Goal: Transaction & Acquisition: Purchase product/service

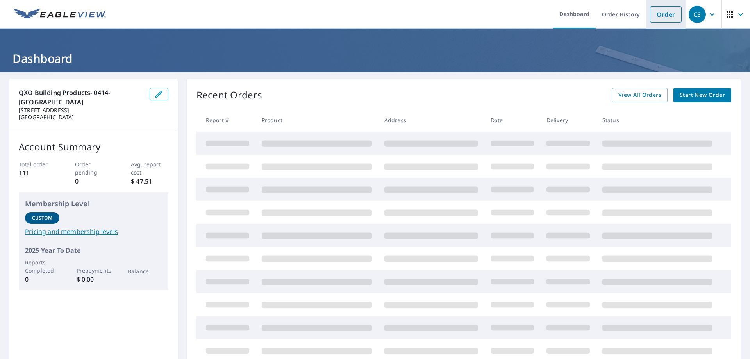
click at [661, 17] on link "Order" at bounding box center [666, 14] width 32 height 16
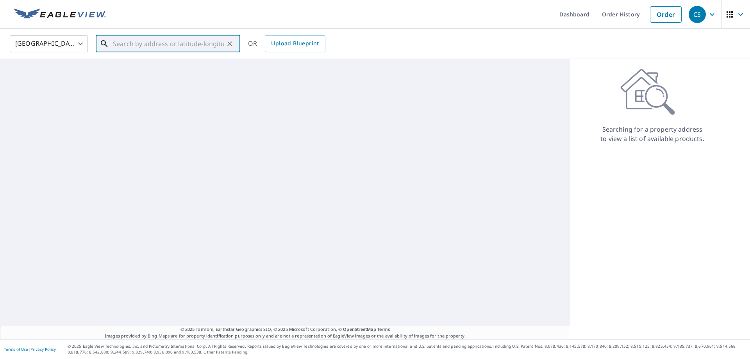
click at [132, 52] on div "​" at bounding box center [168, 43] width 144 height 17
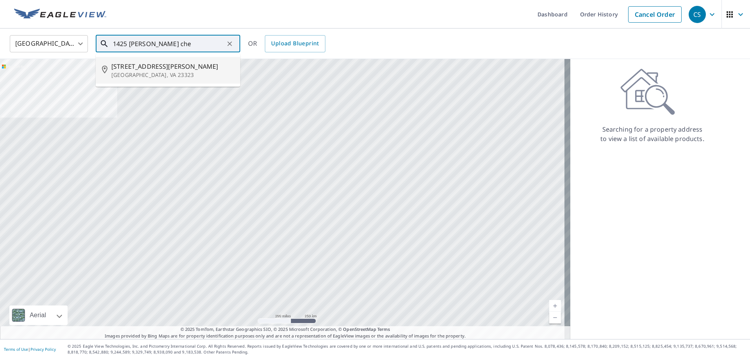
click at [127, 66] on span "[STREET_ADDRESS][PERSON_NAME]" at bounding box center [172, 66] width 123 height 9
type input "[STREET_ADDRESS]"
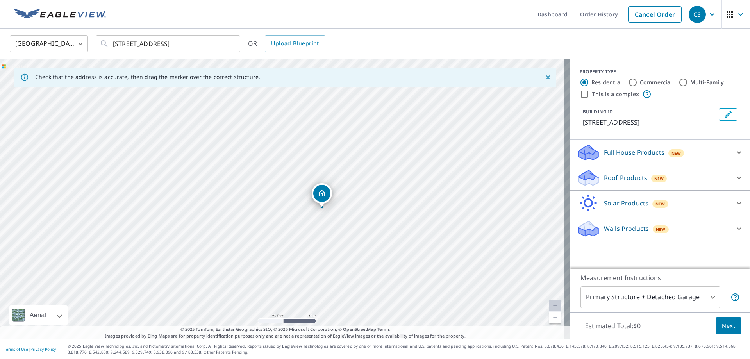
click at [625, 177] on p "Roof Products" at bounding box center [625, 177] width 43 height 9
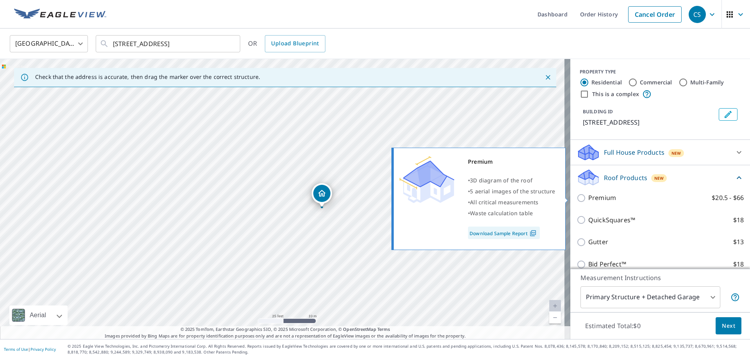
click at [576, 200] on input "Premium $20.5 - $66" at bounding box center [582, 197] width 12 height 9
checkbox input "true"
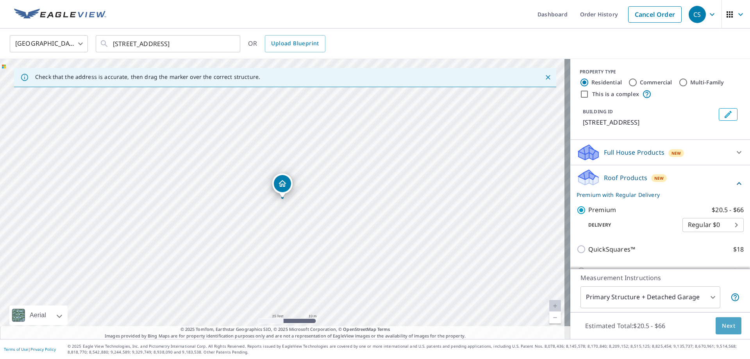
click at [724, 328] on span "Next" at bounding box center [728, 326] width 13 height 10
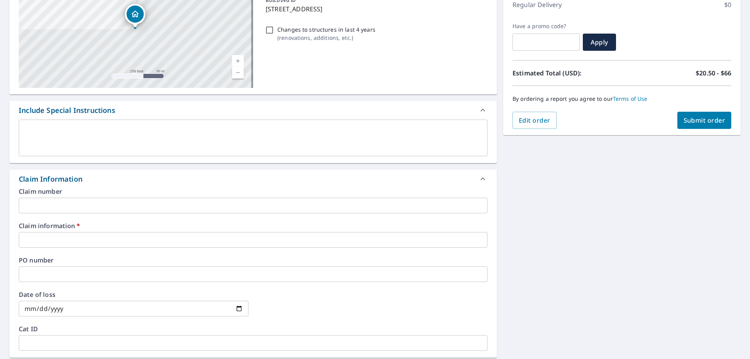
scroll to position [117, 0]
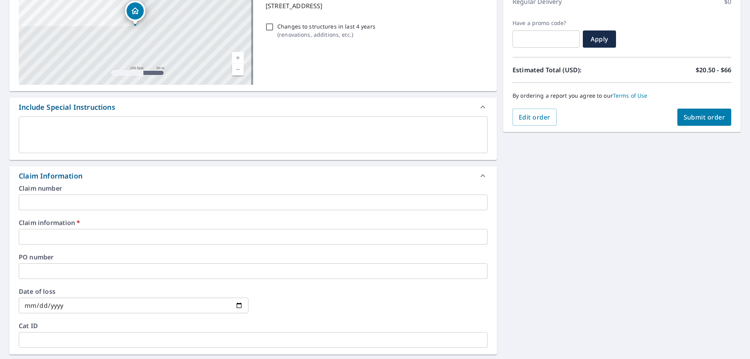
click at [87, 235] on input "text" at bounding box center [253, 237] width 469 height 16
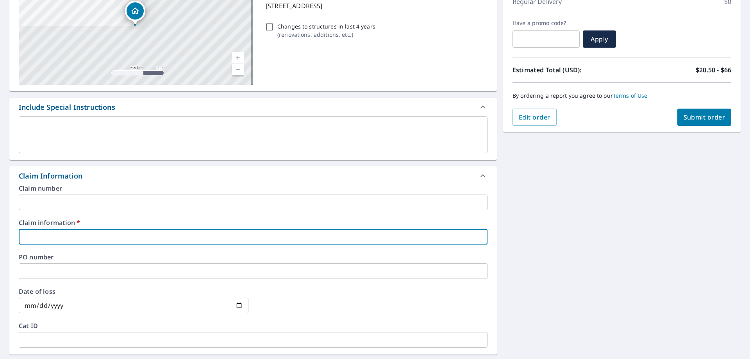
type input "5"
checkbox input "true"
type input "58"
checkbox input "true"
type input "583"
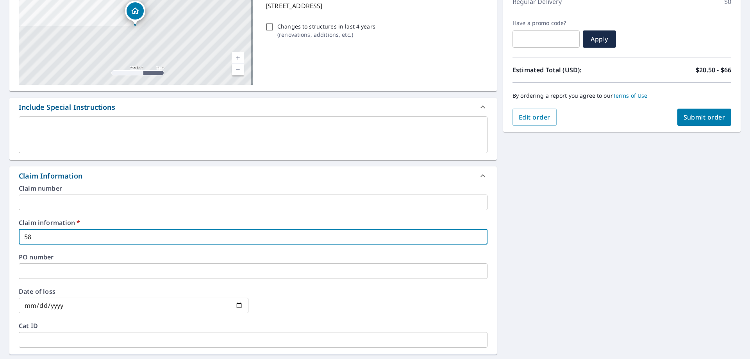
checkbox input "true"
type input "5837"
checkbox input "true"
type input "58379"
checkbox input "true"
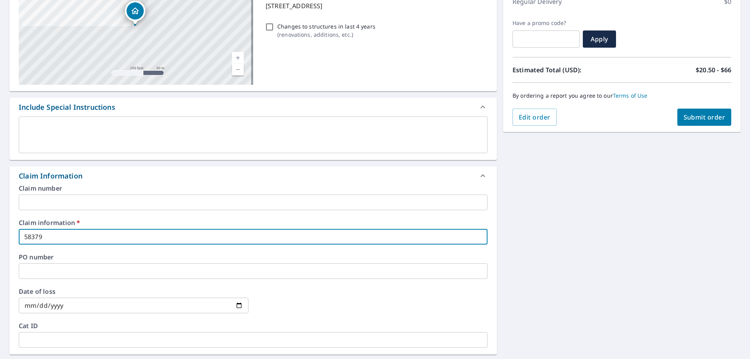
type input "583790"
checkbox input "true"
type input "583790"
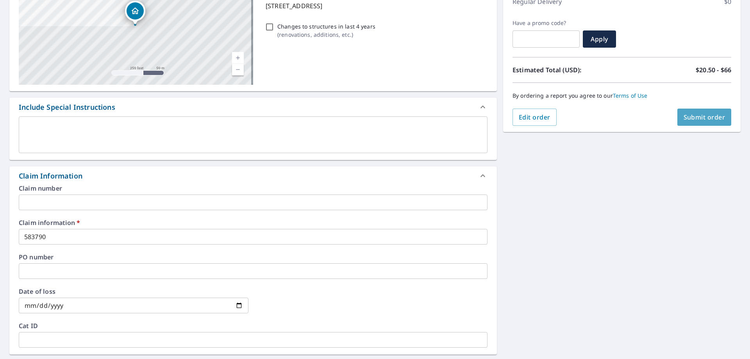
click at [702, 118] on span "Submit order" at bounding box center [704, 117] width 42 height 9
checkbox input "true"
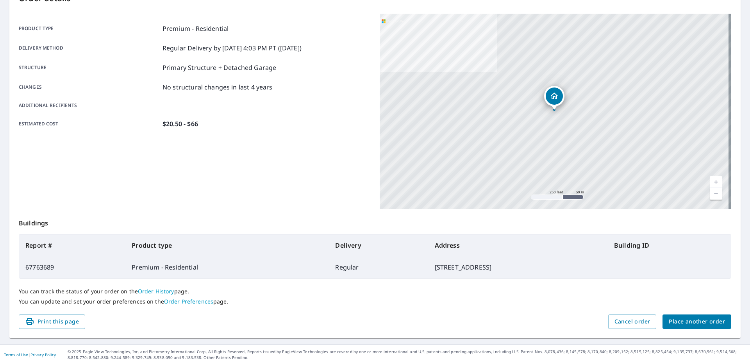
scroll to position [101, 0]
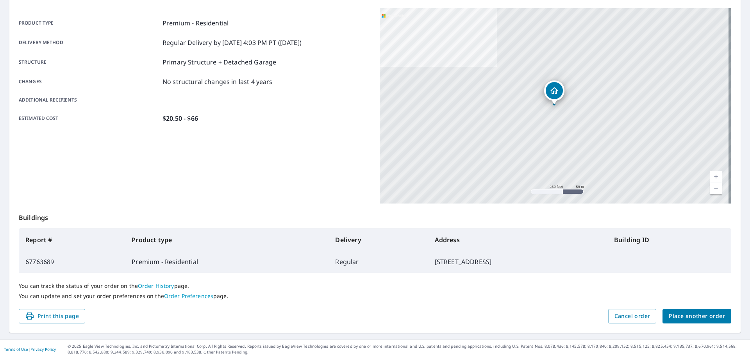
click at [706, 317] on span "Place another order" at bounding box center [696, 316] width 56 height 10
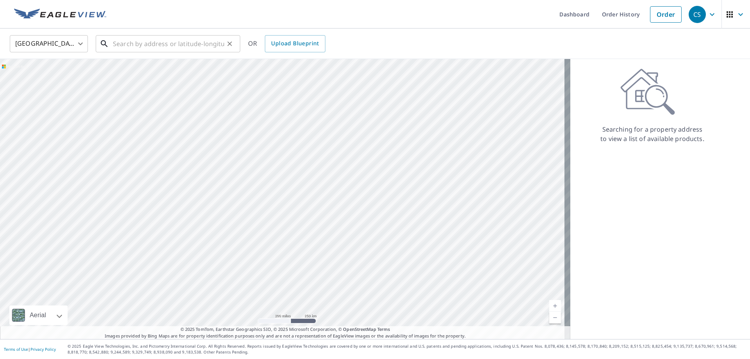
click at [151, 47] on input "text" at bounding box center [168, 44] width 111 height 22
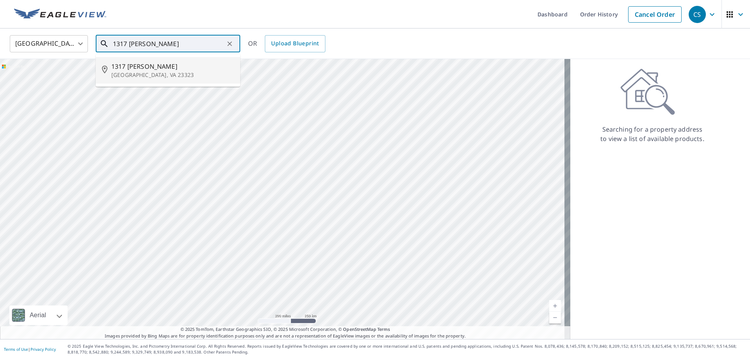
click at [139, 62] on span "1317 [PERSON_NAME]" at bounding box center [172, 66] width 123 height 9
type input "1317 Gust Ln Chesapeake, VA 23323"
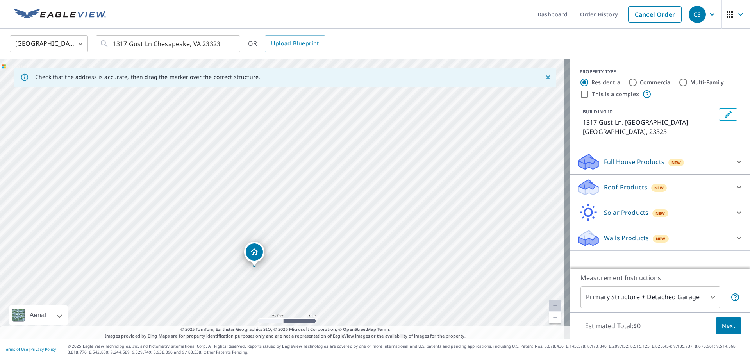
click at [615, 182] on p "Roof Products" at bounding box center [625, 186] width 43 height 9
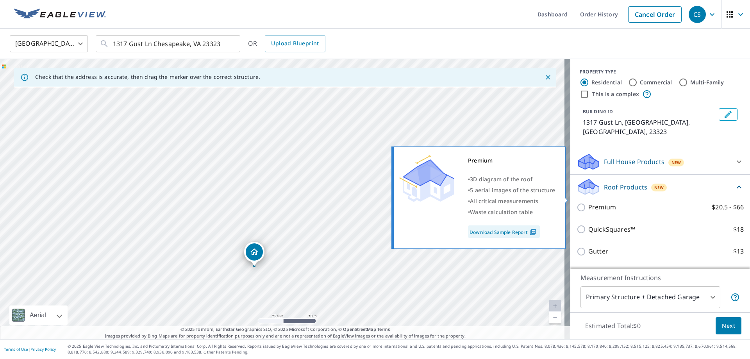
click at [577, 203] on input "Premium $20.5 - $66" at bounding box center [582, 207] width 12 height 9
checkbox input "true"
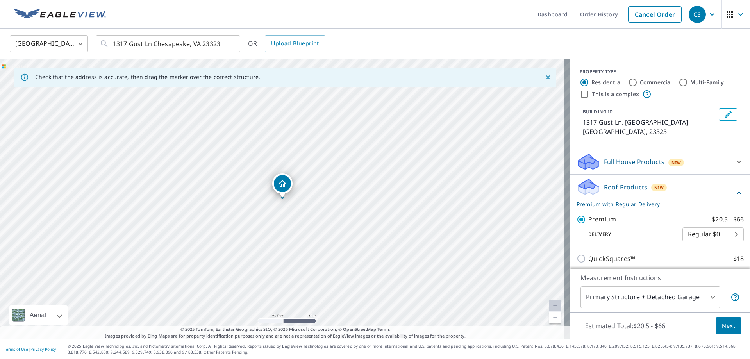
click at [722, 323] on span "Next" at bounding box center [728, 326] width 13 height 10
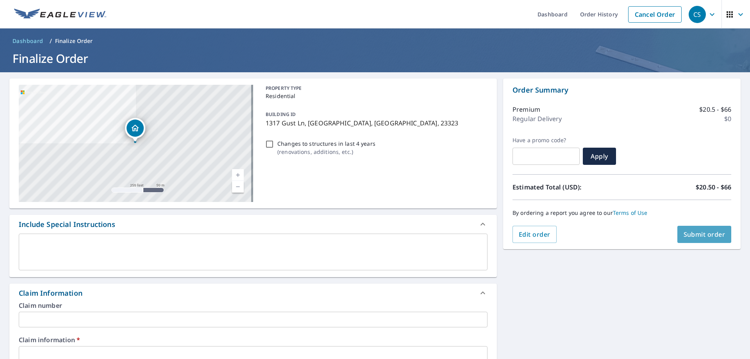
click at [684, 231] on span "Submit order" at bounding box center [704, 234] width 42 height 9
checkbox input "true"
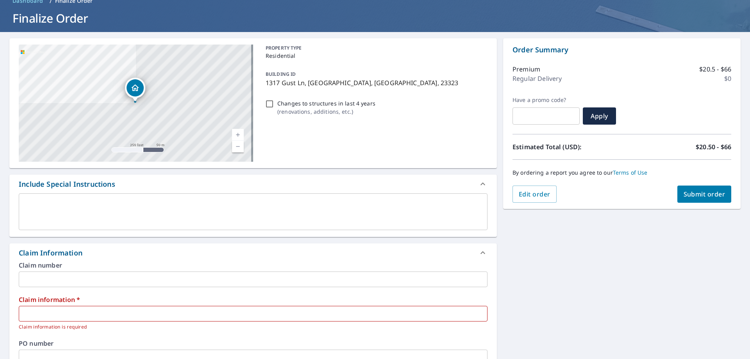
scroll to position [78, 0]
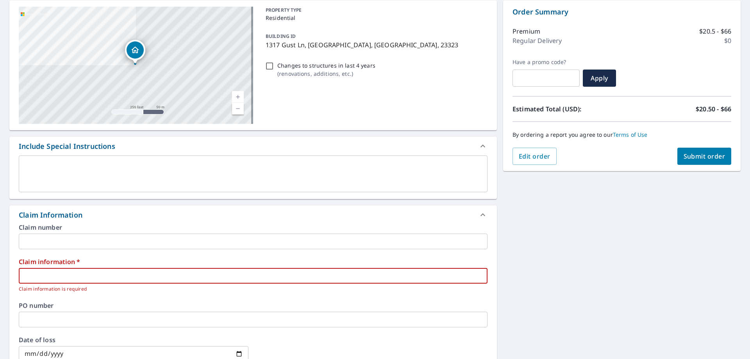
click at [130, 269] on input "text" at bounding box center [253, 276] width 469 height 16
type input "5"
checkbox input "true"
type input "58"
checkbox input "true"
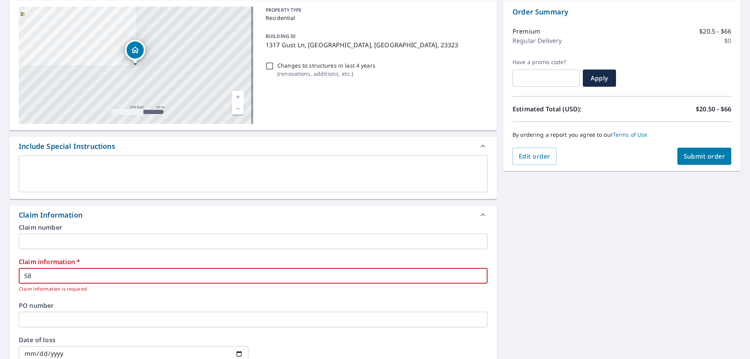
type input "583"
checkbox input "true"
type input "5837"
checkbox input "true"
type input "58379"
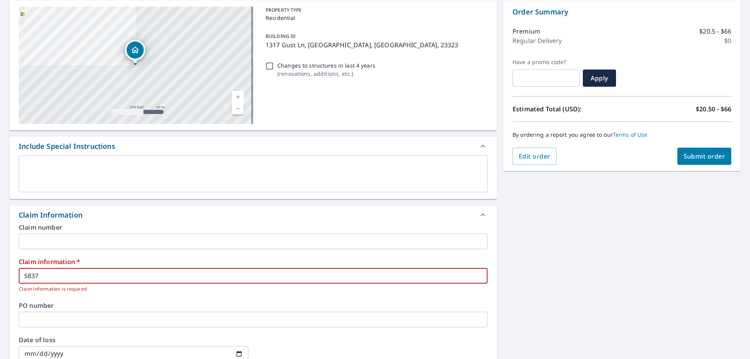
checkbox input "true"
type input "583790"
checkbox input "true"
type input "583790"
click at [710, 162] on button "Submit order" at bounding box center [704, 156] width 54 height 17
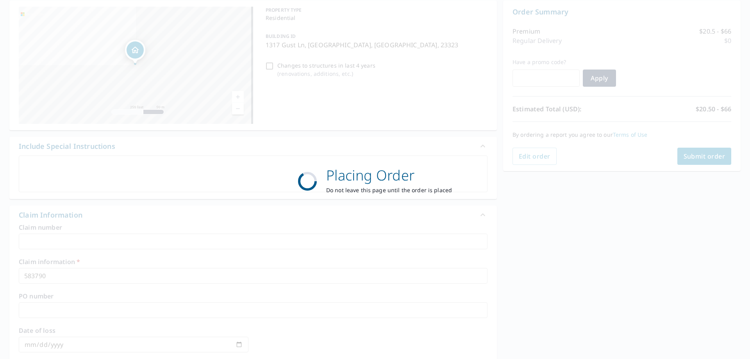
checkbox input "true"
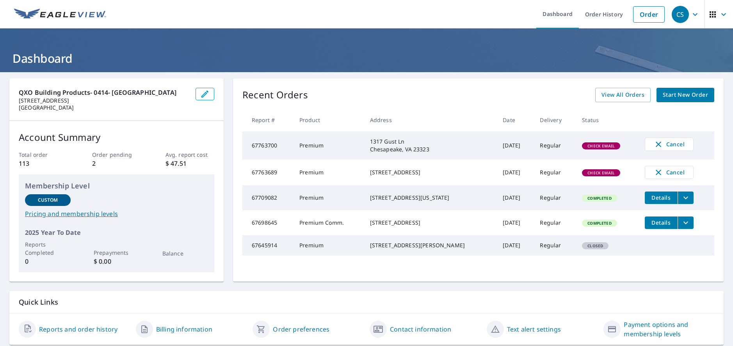
click at [588, 146] on span "Check Email" at bounding box center [601, 145] width 37 height 5
click at [593, 148] on span "Check Email" at bounding box center [601, 145] width 37 height 5
click at [593, 146] on span "Check Email" at bounding box center [601, 145] width 37 height 5
click at [617, 93] on span "View All Orders" at bounding box center [623, 95] width 43 height 10
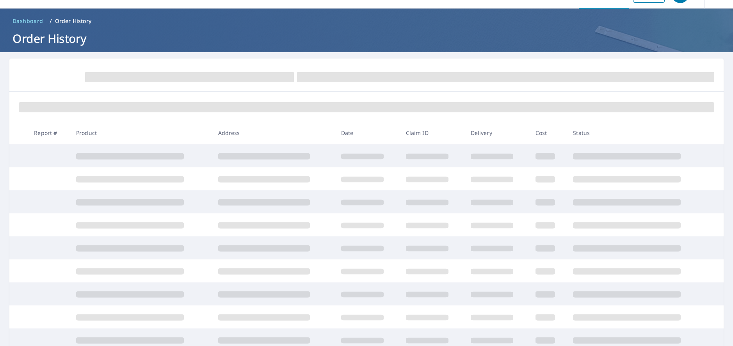
scroll to position [39, 0]
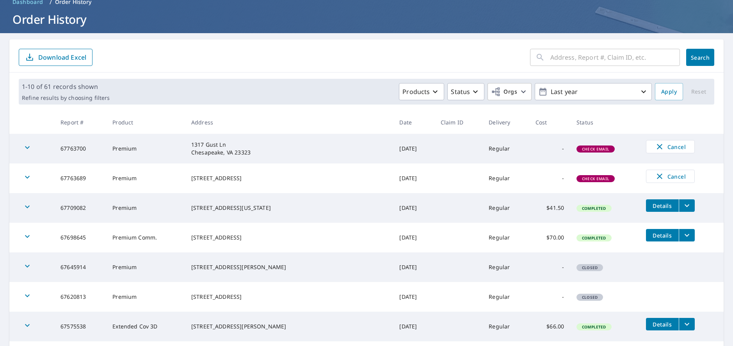
click at [577, 149] on span "Check Email" at bounding box center [595, 148] width 37 height 5
click at [657, 177] on span "Cancel" at bounding box center [670, 176] width 32 height 9
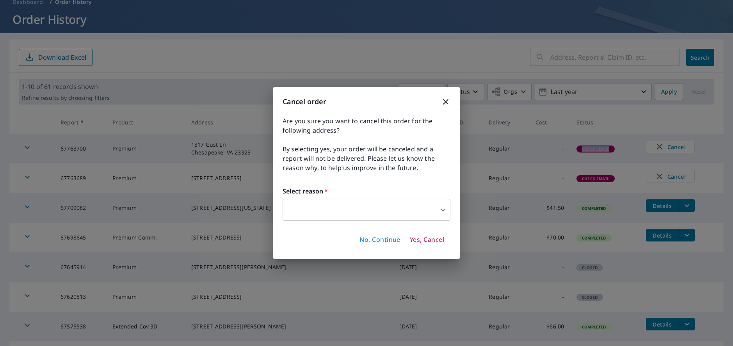
click at [360, 211] on body "CS CS Dashboard Order History Order CS Dashboard / Order History Order History …" at bounding box center [366, 173] width 733 height 346
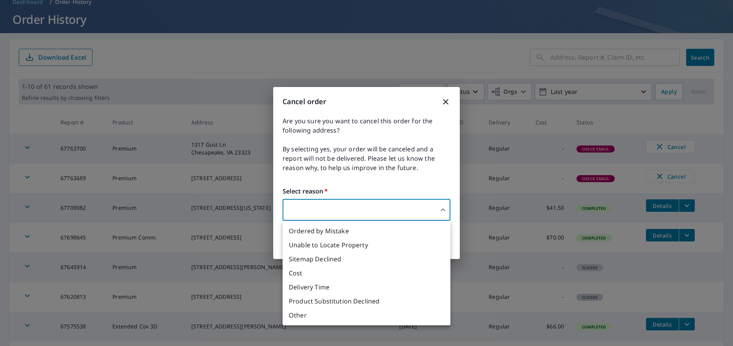
click at [447, 105] on div at bounding box center [366, 173] width 733 height 346
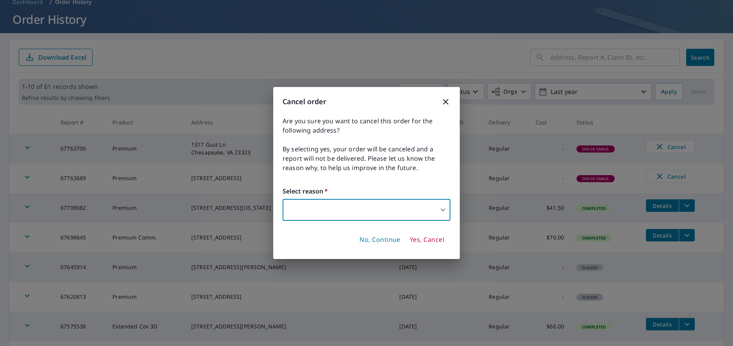
click at [440, 103] on h3 "Cancel order" at bounding box center [367, 101] width 168 height 11
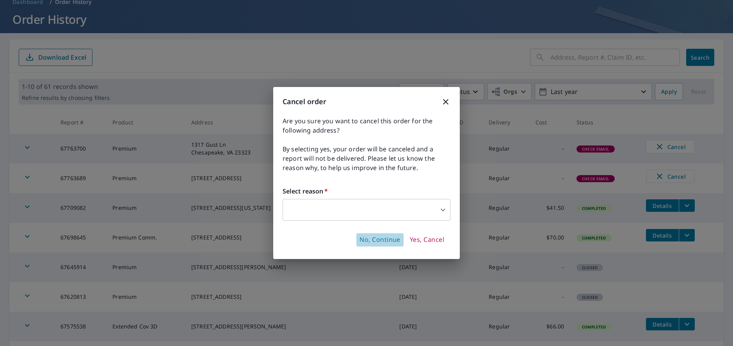
click at [376, 242] on span "No, Continue" at bounding box center [380, 240] width 41 height 9
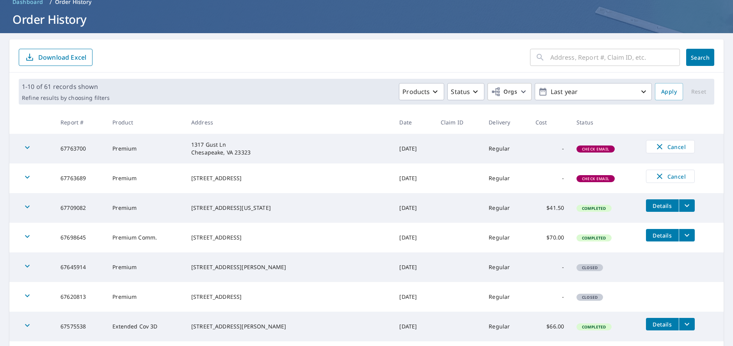
click at [577, 148] on span "Check Email" at bounding box center [595, 148] width 37 height 5
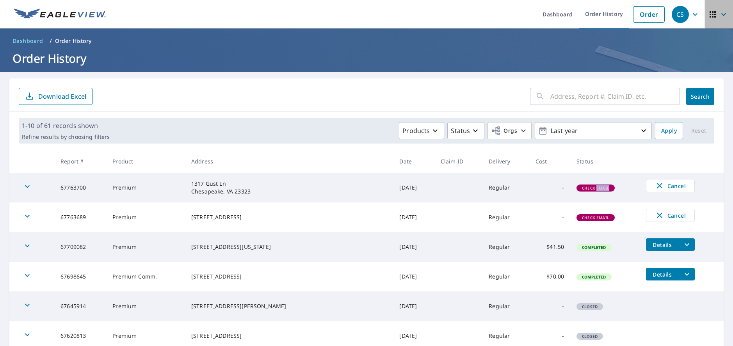
click at [719, 16] on icon "button" at bounding box center [723, 14] width 9 height 9
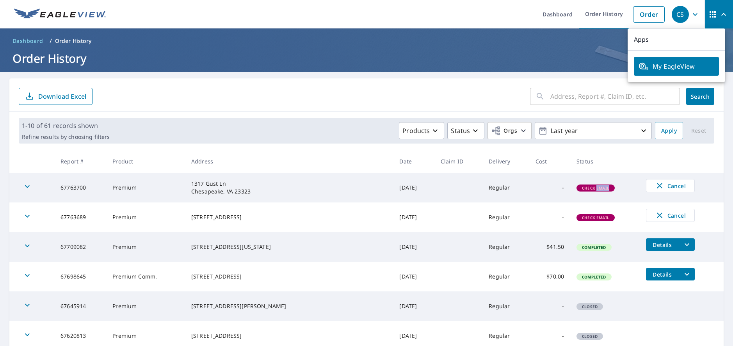
click at [719, 16] on icon "button" at bounding box center [723, 14] width 9 height 9
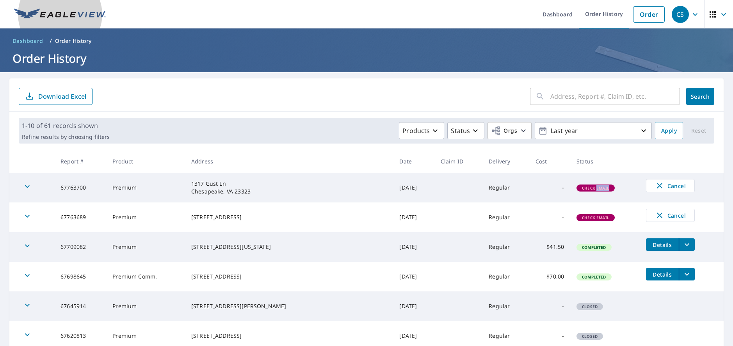
click at [50, 11] on img at bounding box center [60, 15] width 92 height 12
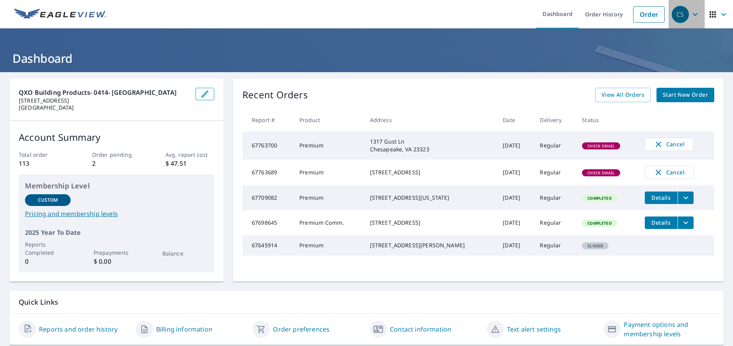
click at [694, 17] on icon "button" at bounding box center [695, 14] width 9 height 9
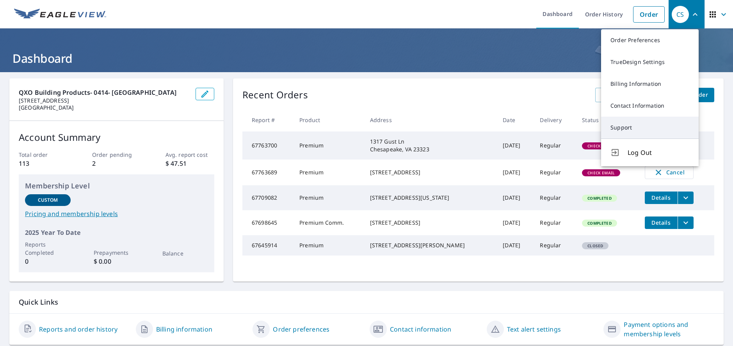
click at [624, 124] on link "Support" at bounding box center [650, 128] width 98 height 22
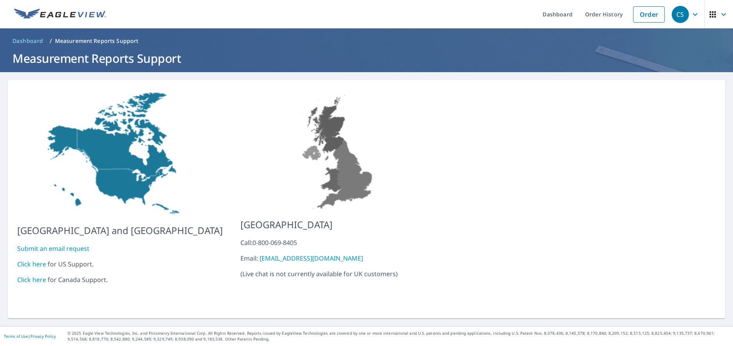
click at [37, 260] on link "Click here" at bounding box center [31, 264] width 29 height 9
click at [672, 15] on div "CS" at bounding box center [680, 14] width 17 height 17
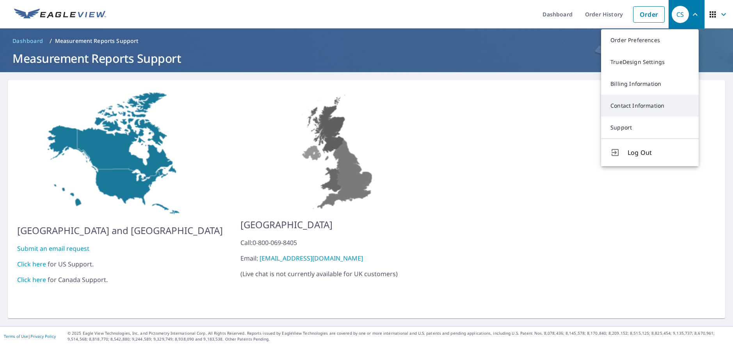
click at [639, 105] on link "Contact Information" at bounding box center [650, 106] width 98 height 22
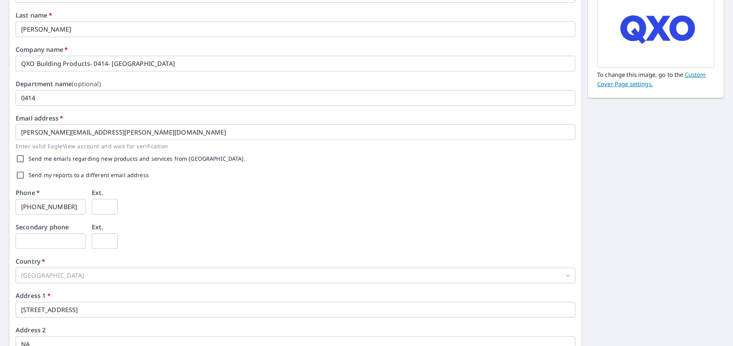
scroll to position [117, 0]
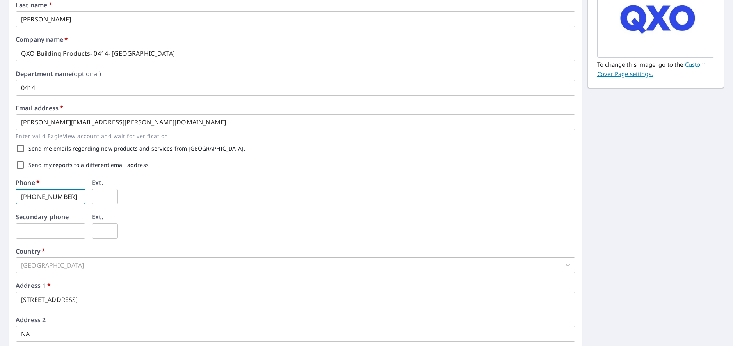
click at [70, 197] on input "757-732-0267" at bounding box center [51, 197] width 70 height 16
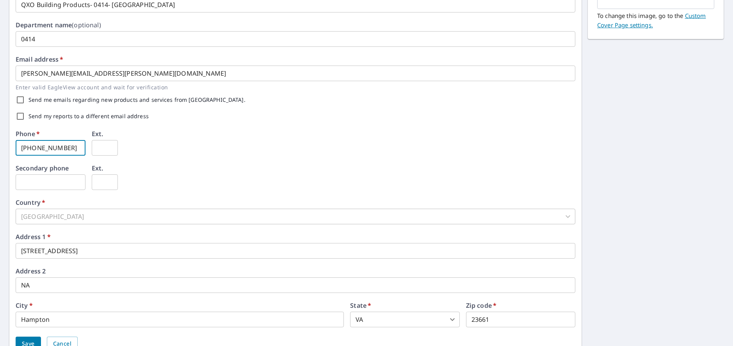
scroll to position [203, 0]
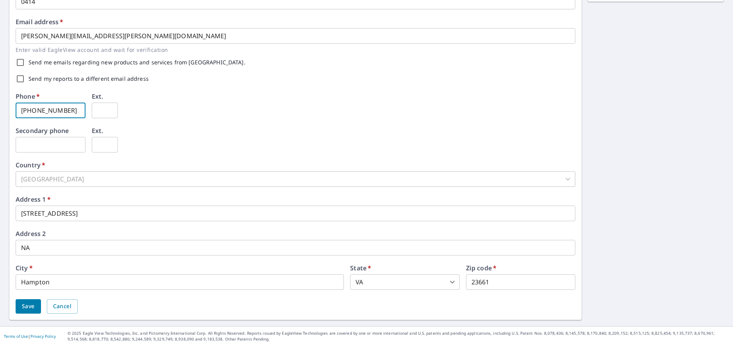
click at [20, 212] on input "[STREET_ADDRESS]" at bounding box center [296, 214] width 560 height 16
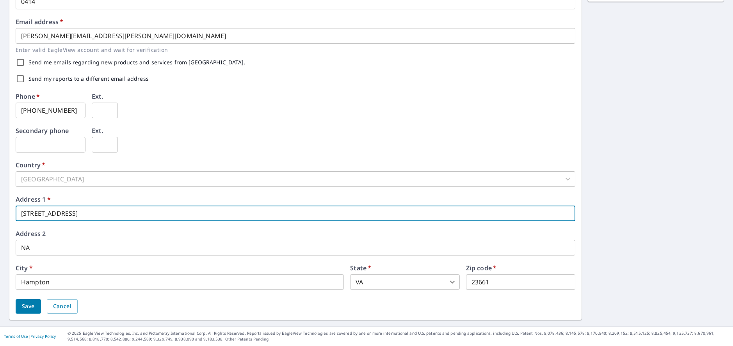
type input "325 E St"
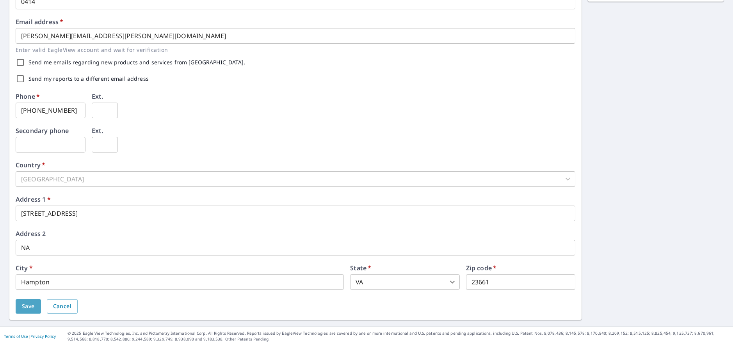
click at [19, 307] on button "Save" at bounding box center [28, 306] width 25 height 14
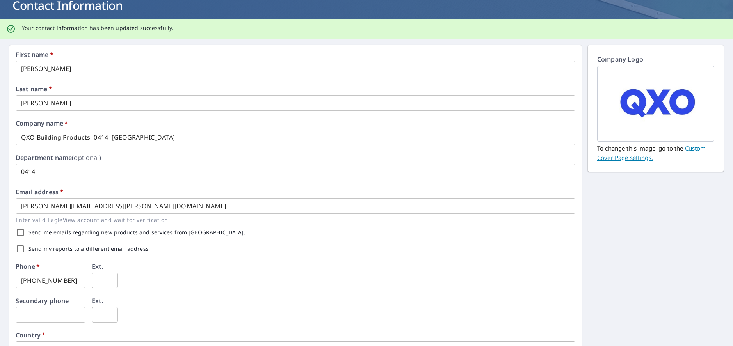
scroll to position [0, 0]
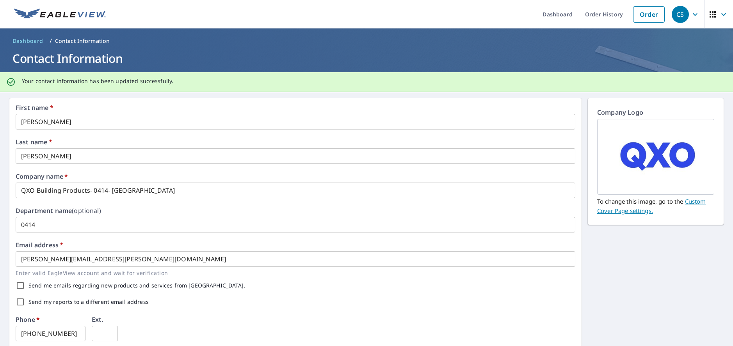
click at [82, 14] on img at bounding box center [60, 15] width 92 height 12
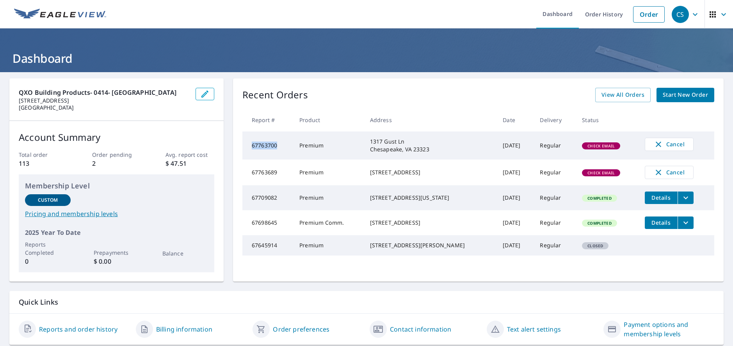
drag, startPoint x: 251, startPoint y: 146, endPoint x: 276, endPoint y: 144, distance: 24.6
click at [276, 144] on td "67763700" at bounding box center [267, 146] width 51 height 28
copy td "67763700"
drag, startPoint x: 250, startPoint y: 174, endPoint x: 276, endPoint y: 175, distance: 26.2
click at [276, 175] on td "67763689" at bounding box center [267, 173] width 51 height 26
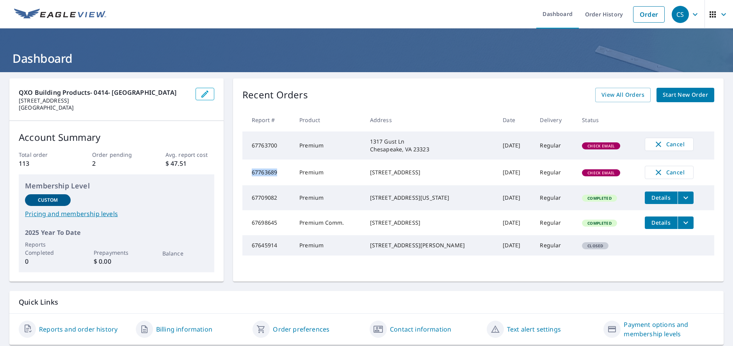
copy td "67763689"
